Goal: Information Seeking & Learning: Learn about a topic

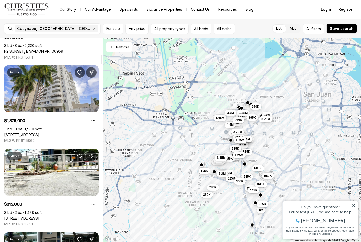
scroll to position [329, 0]
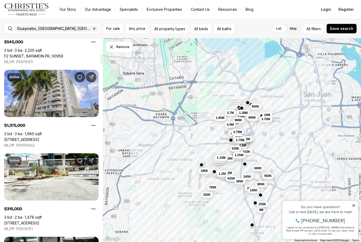
click at [23, 137] on link "[STREET_ADDRESS]" at bounding box center [21, 139] width 35 height 5
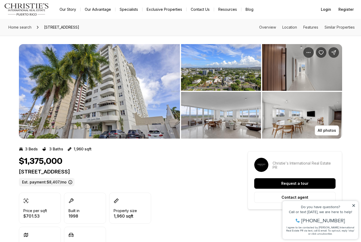
click at [49, 106] on img "View image gallery" at bounding box center [99, 91] width 161 height 94
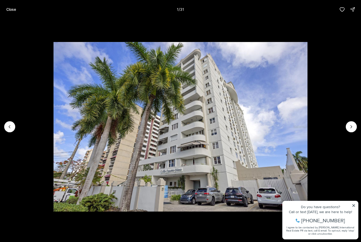
click at [349, 127] on icon "Next slide" at bounding box center [351, 126] width 5 height 5
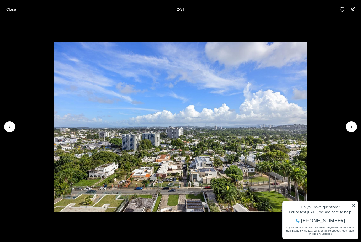
click at [351, 129] on icon "Next slide" at bounding box center [351, 126] width 5 height 5
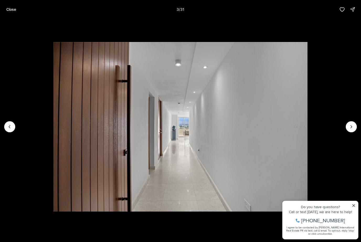
click at [353, 127] on icon "Next slide" at bounding box center [351, 126] width 5 height 5
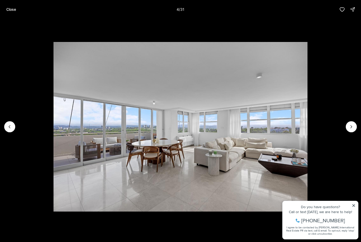
click at [352, 128] on icon "Next slide" at bounding box center [351, 126] width 5 height 5
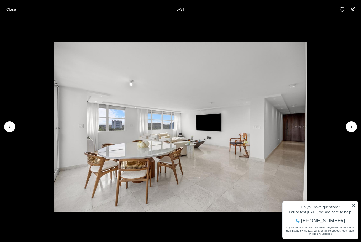
click at [350, 129] on icon "Next slide" at bounding box center [351, 126] width 5 height 5
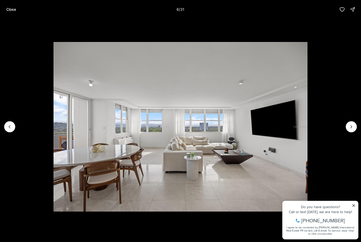
click at [350, 129] on icon "Next slide" at bounding box center [351, 126] width 5 height 5
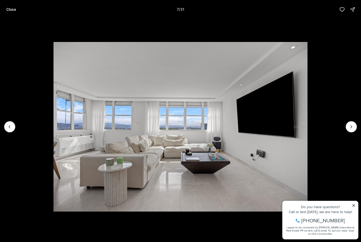
click at [349, 129] on icon "Next slide" at bounding box center [351, 126] width 5 height 5
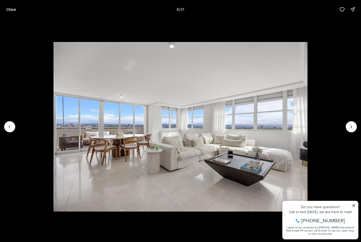
click at [349, 129] on icon "Next slide" at bounding box center [351, 126] width 5 height 5
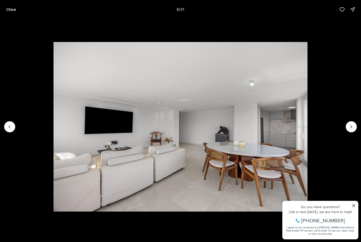
click at [352, 128] on icon "Next slide" at bounding box center [351, 126] width 5 height 5
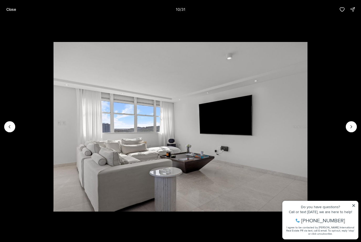
click at [351, 129] on icon "Next slide" at bounding box center [351, 126] width 5 height 5
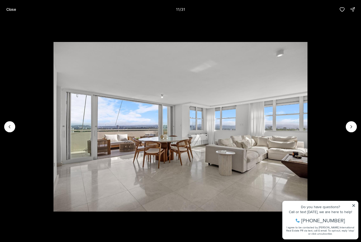
click at [351, 128] on icon "Next slide" at bounding box center [351, 126] width 5 height 5
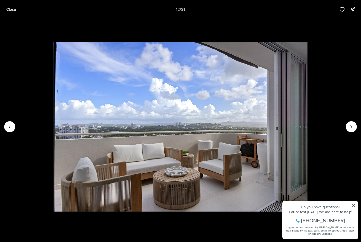
click at [351, 128] on icon "Next slide" at bounding box center [351, 126] width 5 height 5
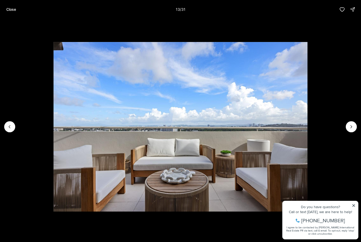
click at [352, 127] on icon "Next slide" at bounding box center [351, 126] width 5 height 5
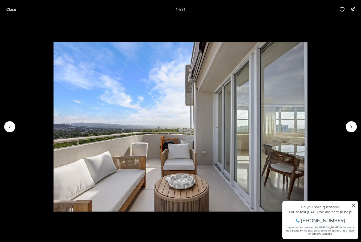
click at [352, 127] on icon "Next slide" at bounding box center [351, 126] width 5 height 5
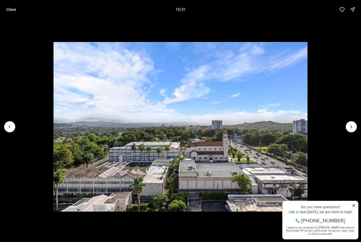
click at [351, 127] on icon "Next slide" at bounding box center [351, 126] width 1 height 3
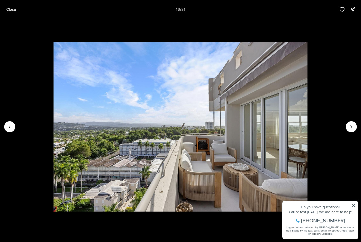
click at [352, 127] on icon "Next slide" at bounding box center [351, 126] width 5 height 5
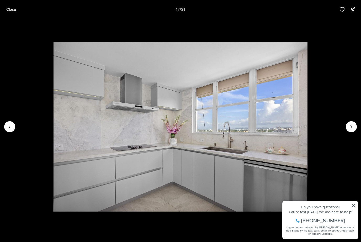
click at [352, 127] on icon "Next slide" at bounding box center [351, 126] width 5 height 5
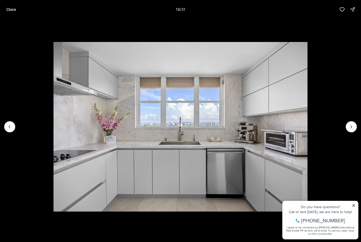
click at [351, 127] on icon "Next slide" at bounding box center [351, 126] width 1 height 3
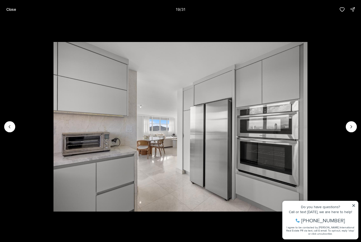
click at [352, 127] on icon "Next slide" at bounding box center [351, 126] width 1 height 3
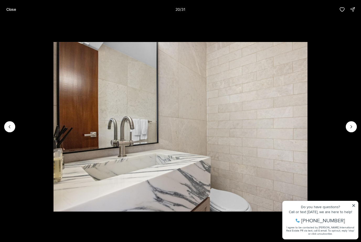
click at [351, 129] on icon "Next slide" at bounding box center [351, 126] width 5 height 5
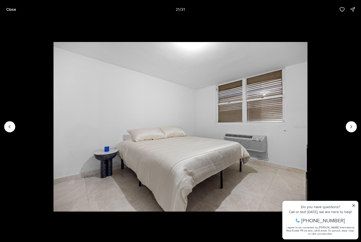
click at [350, 129] on icon "Next slide" at bounding box center [351, 126] width 5 height 5
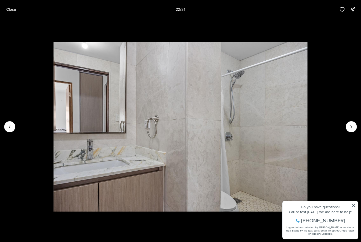
click at [349, 128] on icon "Next slide" at bounding box center [351, 126] width 5 height 5
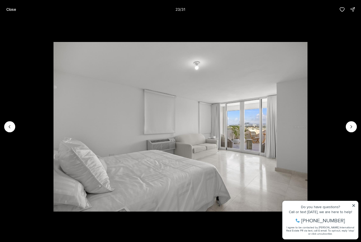
click at [349, 129] on icon "Next slide" at bounding box center [351, 126] width 5 height 5
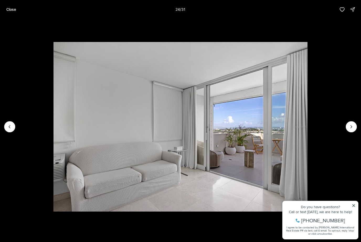
click at [350, 132] on button "Next slide" at bounding box center [351, 126] width 11 height 11
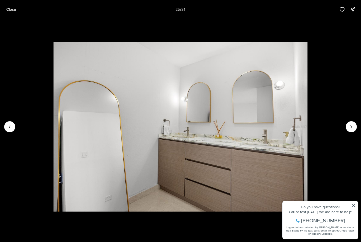
click at [350, 131] on button "Next slide" at bounding box center [351, 126] width 11 height 11
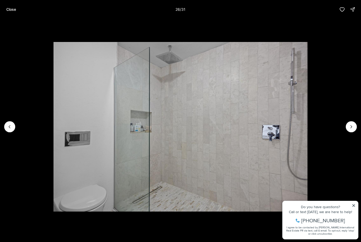
click at [350, 130] on button "Next slide" at bounding box center [351, 126] width 11 height 11
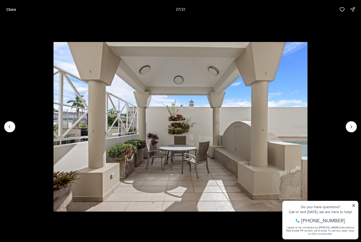
click at [10, 129] on icon "Previous slide" at bounding box center [9, 126] width 5 height 5
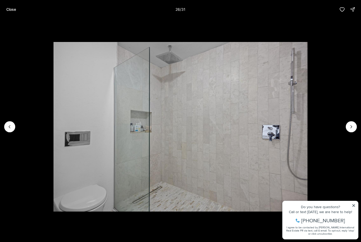
click at [353, 126] on icon "Next slide" at bounding box center [351, 126] width 5 height 5
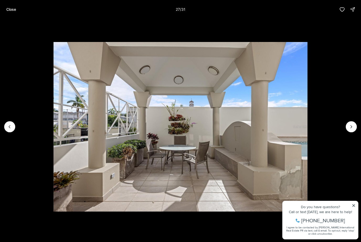
click at [353, 125] on icon "Next slide" at bounding box center [351, 126] width 5 height 5
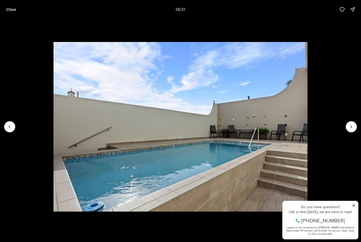
click at [354, 124] on icon "Next slide" at bounding box center [351, 126] width 5 height 5
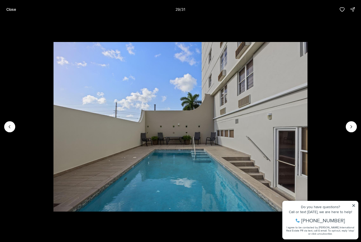
click at [353, 125] on icon "Next slide" at bounding box center [351, 126] width 5 height 5
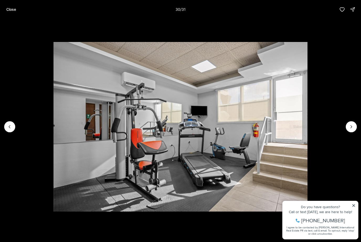
click at [353, 125] on icon "Next slide" at bounding box center [351, 126] width 5 height 5
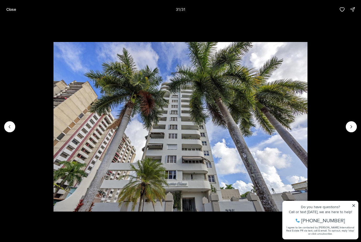
click at [354, 125] on div at bounding box center [351, 126] width 11 height 11
click at [308, 124] on img "31 of 31" at bounding box center [181, 126] width 254 height 169
click at [353, 125] on div at bounding box center [351, 126] width 11 height 11
click at [352, 129] on div at bounding box center [351, 126] width 11 height 11
click at [9, 12] on button "Close" at bounding box center [11, 9] width 16 height 10
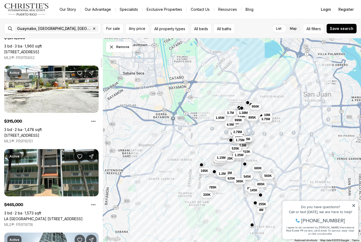
scroll to position [416, 0]
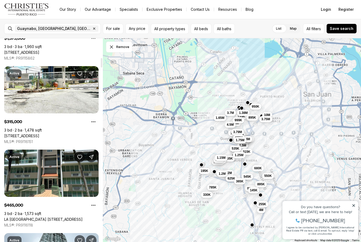
click at [24, 134] on link "8 833 RD #7G, GUAYNABO PR, 00969" at bounding box center [21, 136] width 35 height 5
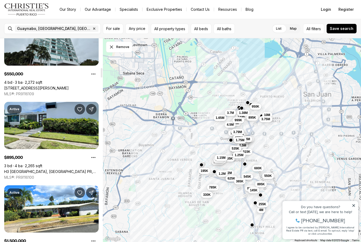
scroll to position [644, 0]
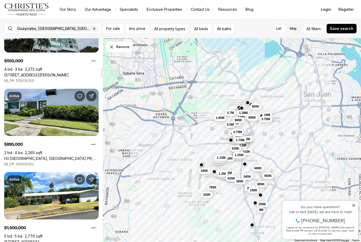
click at [26, 156] on link "H3 CAPARRA HILLS, GUAYNABO PR, 00966" at bounding box center [51, 158] width 94 height 5
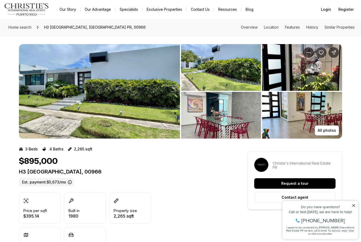
click at [47, 101] on img "View image gallery" at bounding box center [99, 91] width 161 height 94
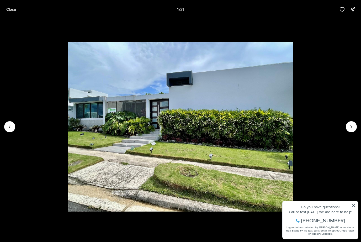
click at [352, 125] on icon "Next slide" at bounding box center [351, 126] width 5 height 5
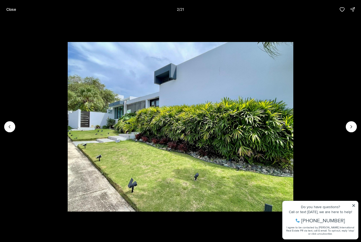
click at [352, 129] on icon "Next slide" at bounding box center [351, 126] width 5 height 5
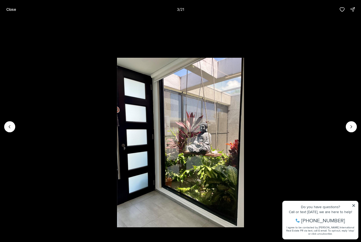
click at [351, 129] on icon "Next slide" at bounding box center [351, 126] width 5 height 5
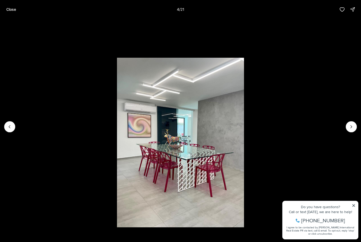
click at [350, 129] on icon "Next slide" at bounding box center [351, 126] width 5 height 5
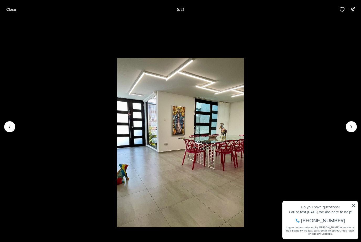
click at [349, 129] on icon "Next slide" at bounding box center [351, 126] width 5 height 5
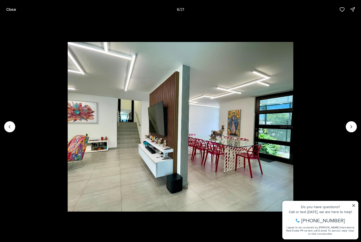
click at [350, 127] on icon "Next slide" at bounding box center [351, 126] width 5 height 5
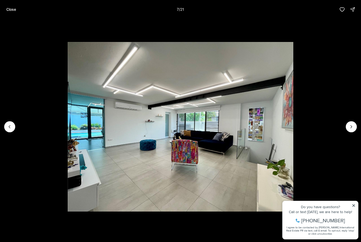
click at [353, 127] on icon "Next slide" at bounding box center [351, 126] width 5 height 5
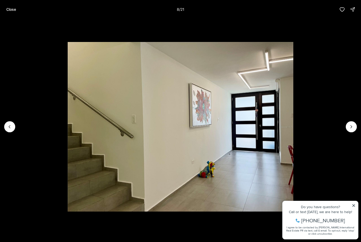
click at [352, 127] on icon "Next slide" at bounding box center [351, 126] width 1 height 3
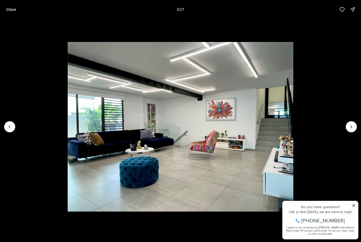
click at [352, 128] on icon "Next slide" at bounding box center [351, 126] width 5 height 5
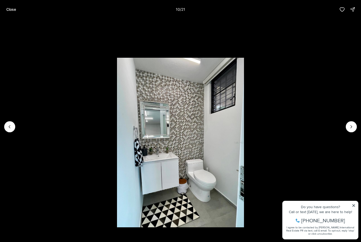
click at [352, 129] on icon "Next slide" at bounding box center [351, 126] width 5 height 5
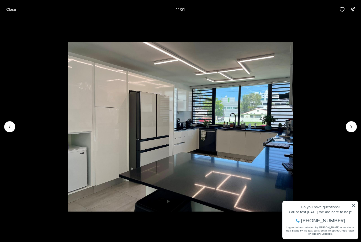
click at [352, 129] on icon "Next slide" at bounding box center [351, 126] width 5 height 5
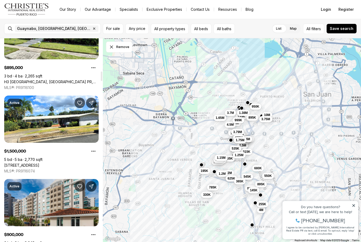
scroll to position [720, 0]
click at [29, 163] on link "13 CALLE, GUAYNABO PR, 00966" at bounding box center [21, 165] width 35 height 5
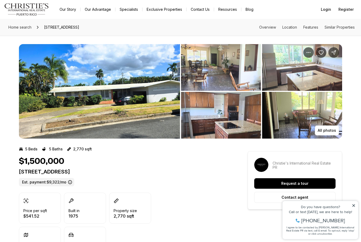
click at [36, 108] on img "View image gallery" at bounding box center [99, 91] width 161 height 94
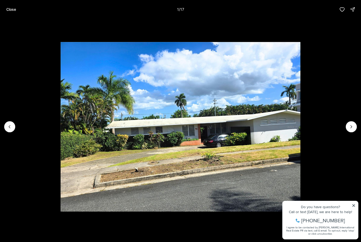
click at [354, 124] on button "Next slide" at bounding box center [351, 126] width 11 height 11
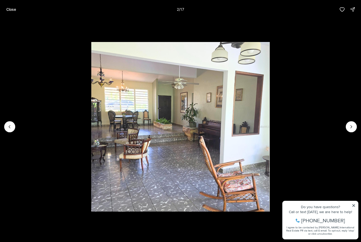
click at [355, 125] on button "Next slide" at bounding box center [351, 126] width 11 height 11
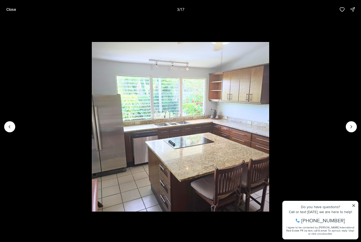
click at [353, 125] on icon "Next slide" at bounding box center [351, 126] width 5 height 5
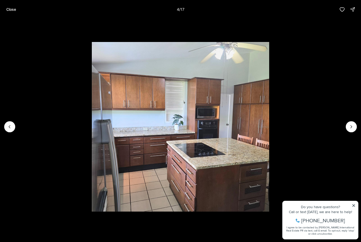
click at [354, 125] on icon "Next slide" at bounding box center [351, 126] width 5 height 5
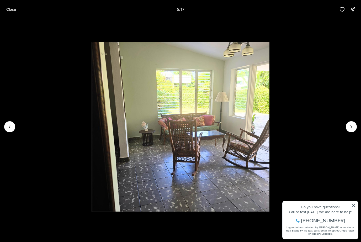
click at [354, 125] on icon "Next slide" at bounding box center [351, 126] width 5 height 5
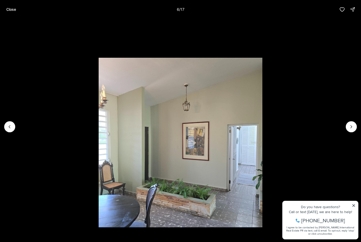
click at [354, 125] on icon "Next slide" at bounding box center [351, 126] width 5 height 5
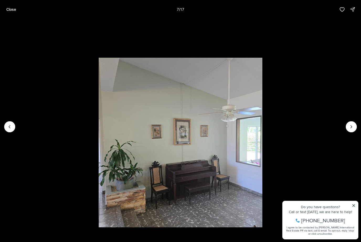
click at [354, 125] on icon "Next slide" at bounding box center [351, 126] width 5 height 5
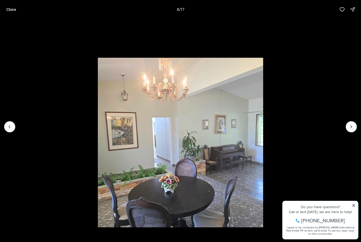
click at [355, 125] on button "Next slide" at bounding box center [351, 126] width 11 height 11
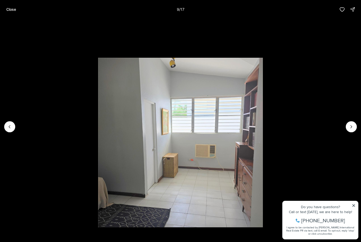
click at [355, 125] on button "Next slide" at bounding box center [351, 126] width 11 height 11
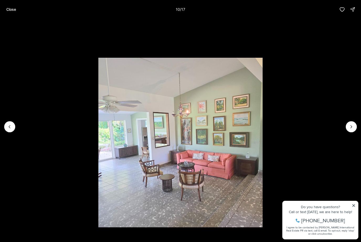
click at [355, 126] on button "Next slide" at bounding box center [351, 126] width 11 height 11
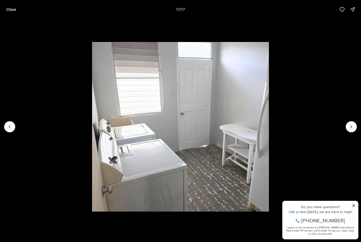
click at [354, 125] on icon "Next slide" at bounding box center [351, 126] width 5 height 5
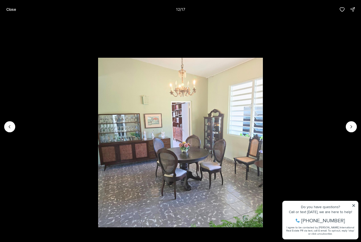
click at [355, 125] on button "Next slide" at bounding box center [351, 126] width 11 height 11
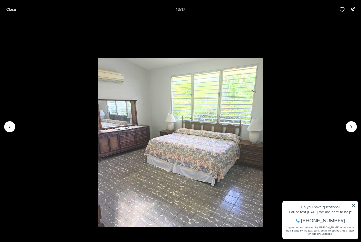
click at [353, 126] on icon "Next slide" at bounding box center [351, 126] width 5 height 5
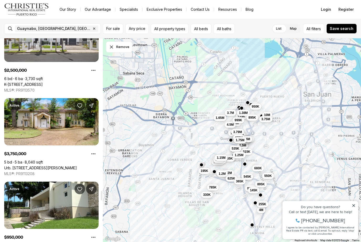
scroll to position [3298, 0]
click at [74, 165] on link "Urb. [STREET_ADDRESS][PERSON_NAME]" at bounding box center [40, 167] width 73 height 5
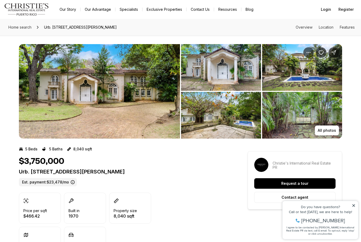
click at [31, 98] on img "View image gallery" at bounding box center [99, 91] width 161 height 94
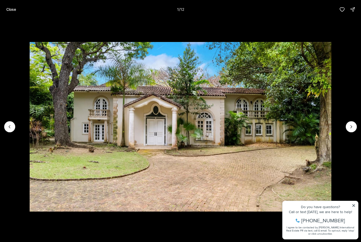
click at [352, 127] on icon "Next slide" at bounding box center [351, 126] width 5 height 5
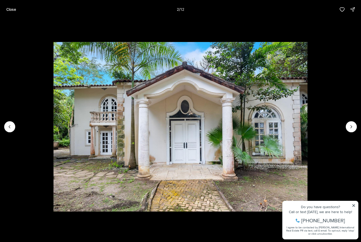
click at [350, 128] on icon "Next slide" at bounding box center [351, 126] width 5 height 5
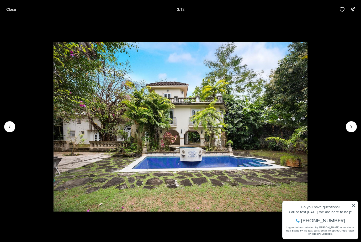
click at [353, 127] on icon "Next slide" at bounding box center [351, 126] width 5 height 5
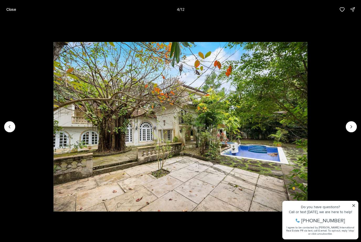
click at [353, 129] on icon "Next slide" at bounding box center [351, 126] width 5 height 5
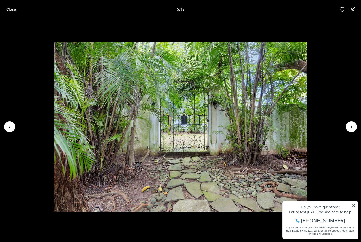
click at [351, 129] on icon "Next slide" at bounding box center [351, 126] width 5 height 5
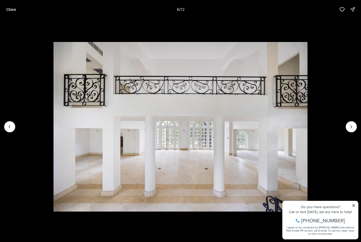
click at [308, 205] on img "6 of 12" at bounding box center [181, 126] width 254 height 169
click at [308, 206] on img "6 of 12" at bounding box center [181, 126] width 254 height 169
click at [353, 127] on icon "Next slide" at bounding box center [351, 126] width 5 height 5
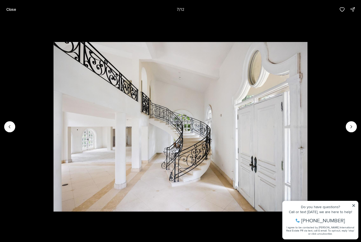
click at [351, 124] on icon "Next slide" at bounding box center [351, 126] width 5 height 5
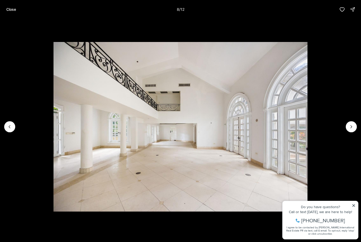
click at [353, 124] on icon "Next slide" at bounding box center [351, 126] width 5 height 5
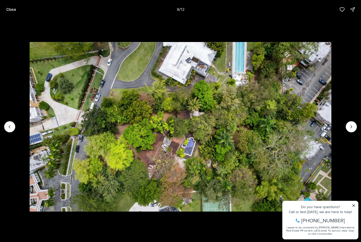
click at [351, 129] on icon "Next slide" at bounding box center [351, 126] width 5 height 5
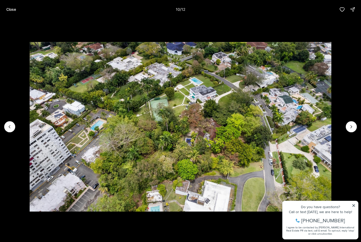
click at [351, 127] on icon "Next slide" at bounding box center [351, 126] width 5 height 5
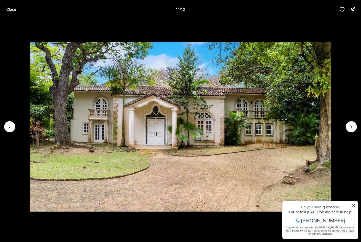
click at [349, 129] on icon "Next slide" at bounding box center [351, 126] width 5 height 5
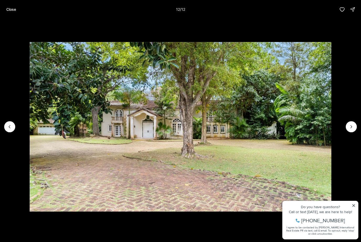
click at [349, 128] on div at bounding box center [351, 126] width 11 height 11
click at [350, 128] on div at bounding box center [351, 126] width 11 height 11
click at [351, 129] on div at bounding box center [351, 126] width 11 height 11
click at [331, 132] on img "12 of 12" at bounding box center [181, 126] width 302 height 169
click at [331, 203] on img "12 of 12" at bounding box center [181, 126] width 302 height 169
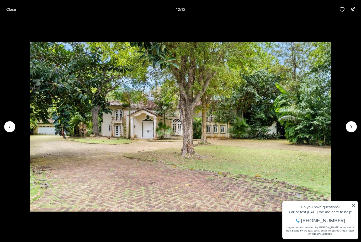
click at [331, 205] on img "12 of 12" at bounding box center [181, 126] width 302 height 169
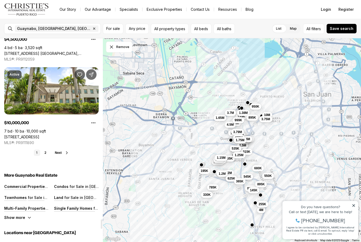
scroll to position [3913, 0]
click at [44, 153] on link "2" at bounding box center [45, 153] width 6 height 6
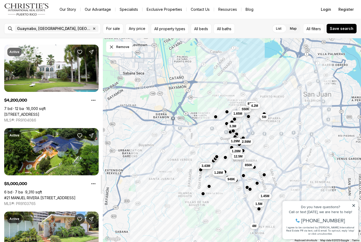
scroll to position [1432, 0]
